Goal: Use online tool/utility

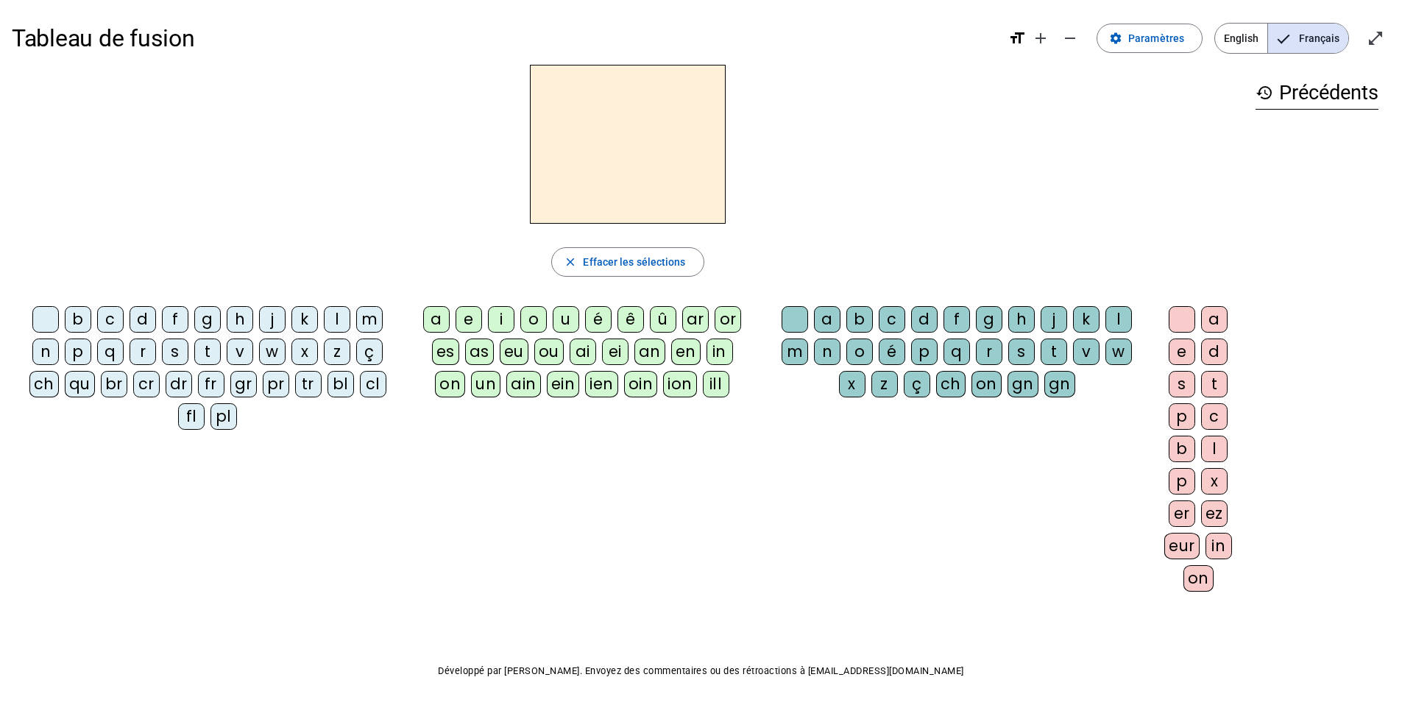
click at [350, 319] on letter-bubble "l" at bounding box center [340, 322] width 32 height 32
click at [369, 323] on div "m" at bounding box center [369, 319] width 26 height 26
click at [442, 321] on div "a" at bounding box center [436, 319] width 26 height 26
click at [207, 347] on div "t" at bounding box center [207, 352] width 26 height 26
click at [342, 320] on div "l" at bounding box center [337, 319] width 26 height 26
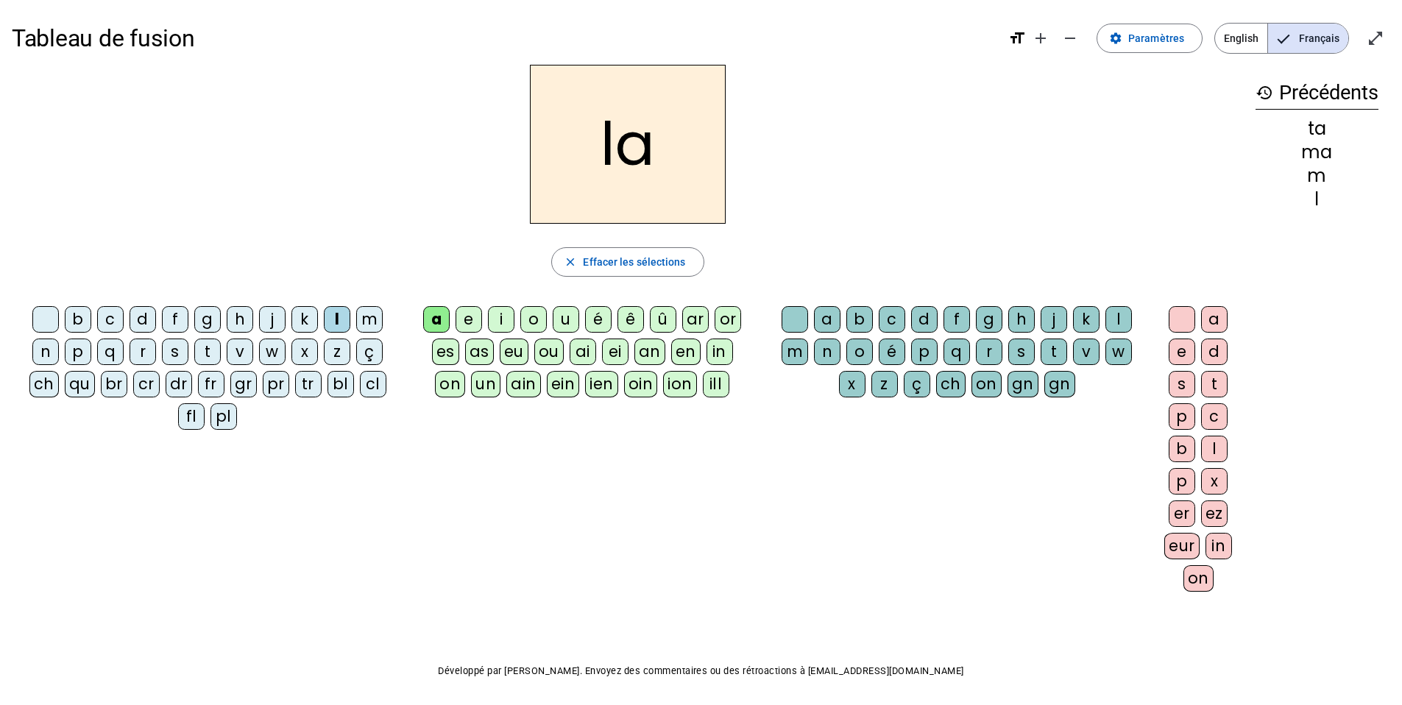
click at [1019, 358] on div "s" at bounding box center [1021, 352] width 26 height 26
click at [69, 358] on div "p" at bounding box center [78, 352] width 26 height 26
click at [211, 357] on div "t" at bounding box center [207, 352] width 26 height 26
click at [785, 325] on div at bounding box center [795, 319] width 26 height 26
click at [183, 356] on div "s" at bounding box center [175, 352] width 26 height 26
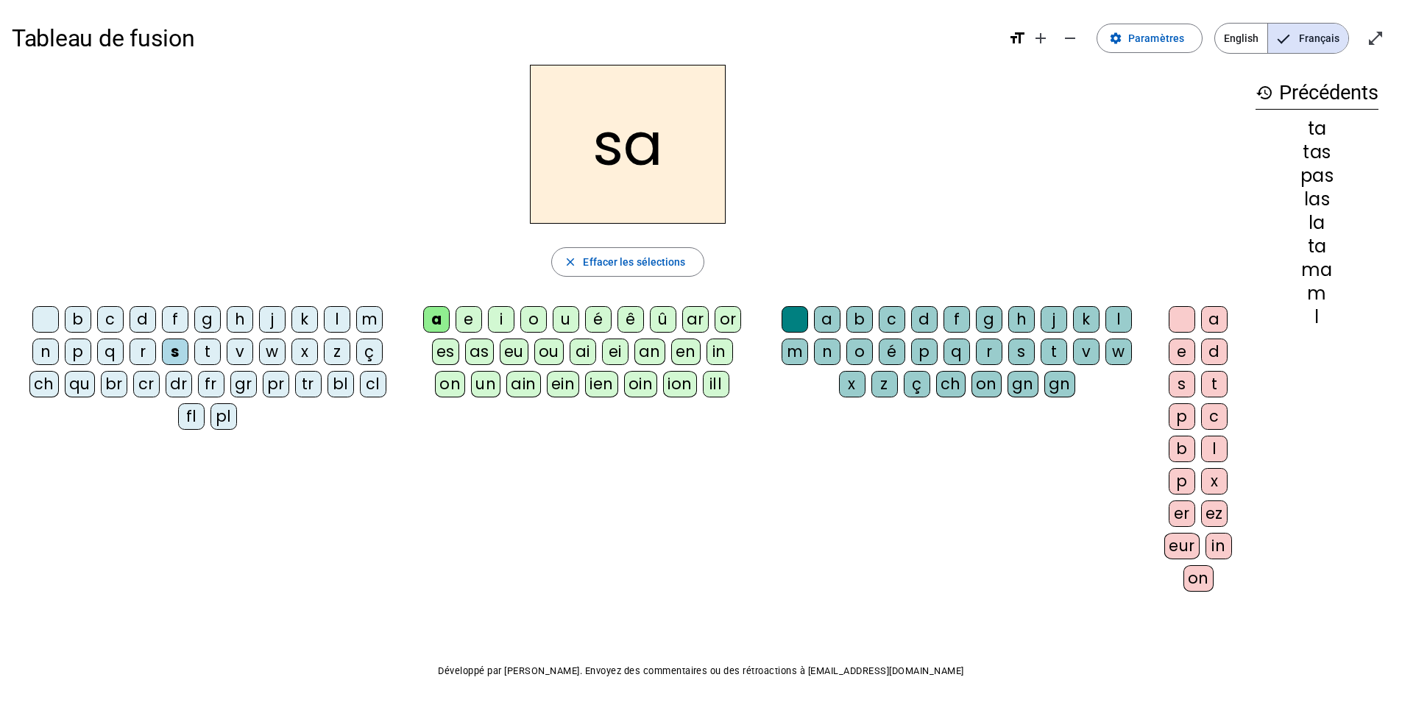
click at [1048, 325] on div "l" at bounding box center [1118, 319] width 26 height 26
click at [788, 347] on div "m" at bounding box center [795, 352] width 26 height 26
click at [1048, 321] on div "l" at bounding box center [1118, 319] width 26 height 26
click at [364, 320] on div "m" at bounding box center [369, 319] width 26 height 26
click at [87, 326] on div "b" at bounding box center [78, 319] width 26 height 26
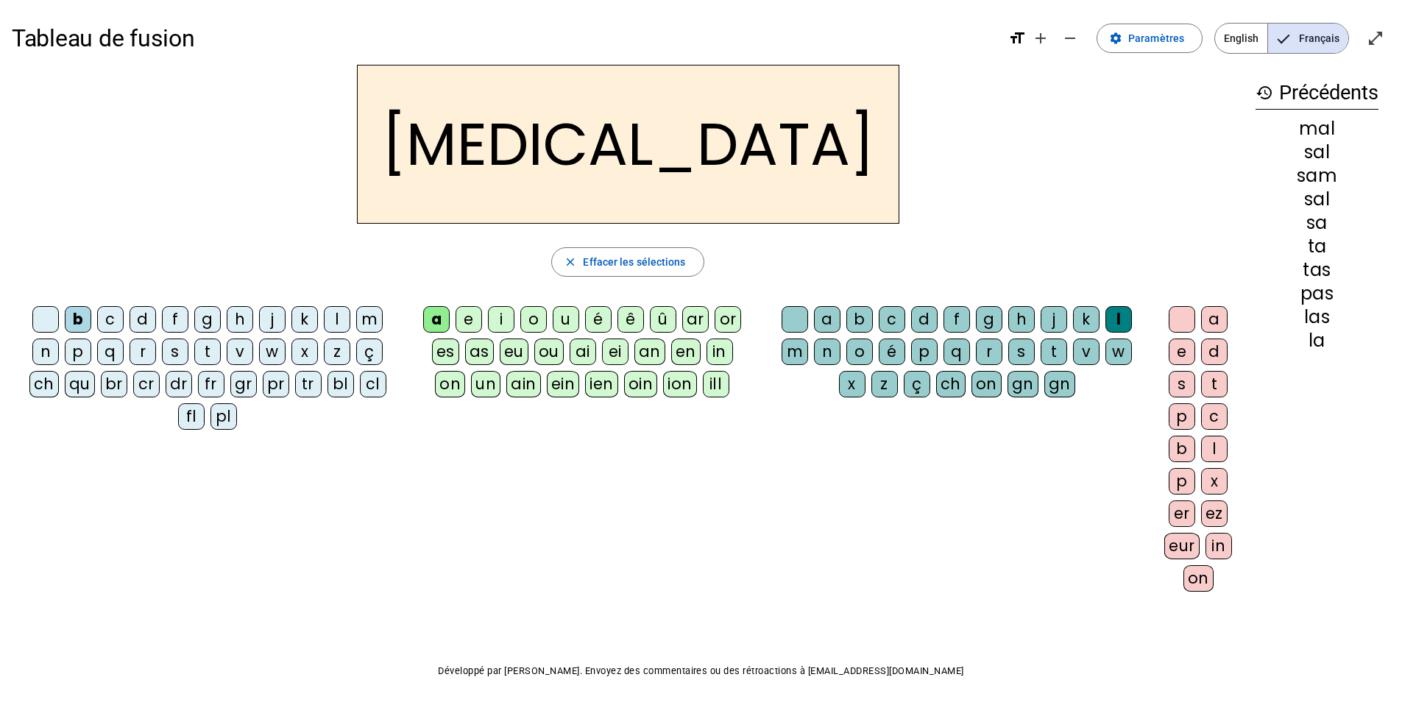
click at [1016, 350] on div "s" at bounding box center [1021, 352] width 26 height 26
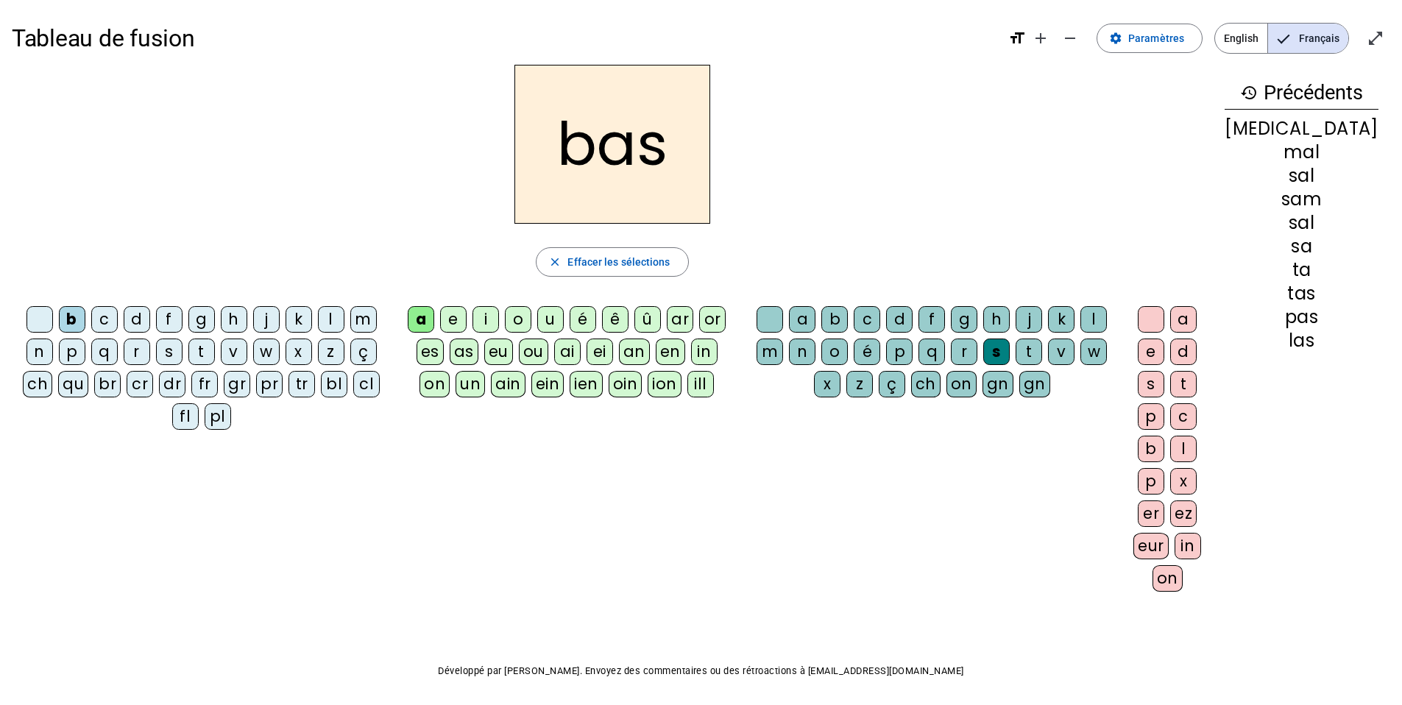
click at [85, 350] on div "p" at bounding box center [72, 352] width 26 height 26
